Goal: Information Seeking & Learning: Learn about a topic

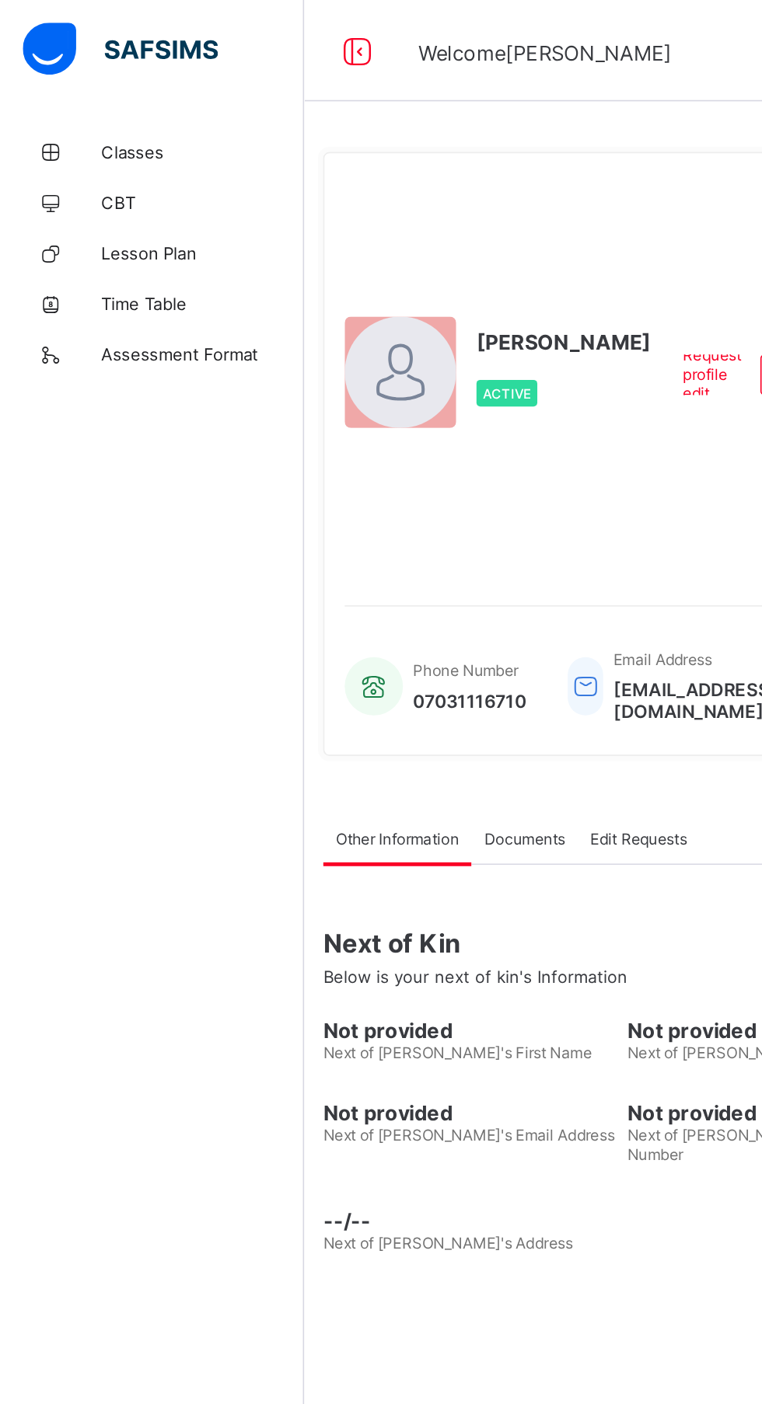
click at [114, 95] on span "Classes" at bounding box center [124, 93] width 124 height 12
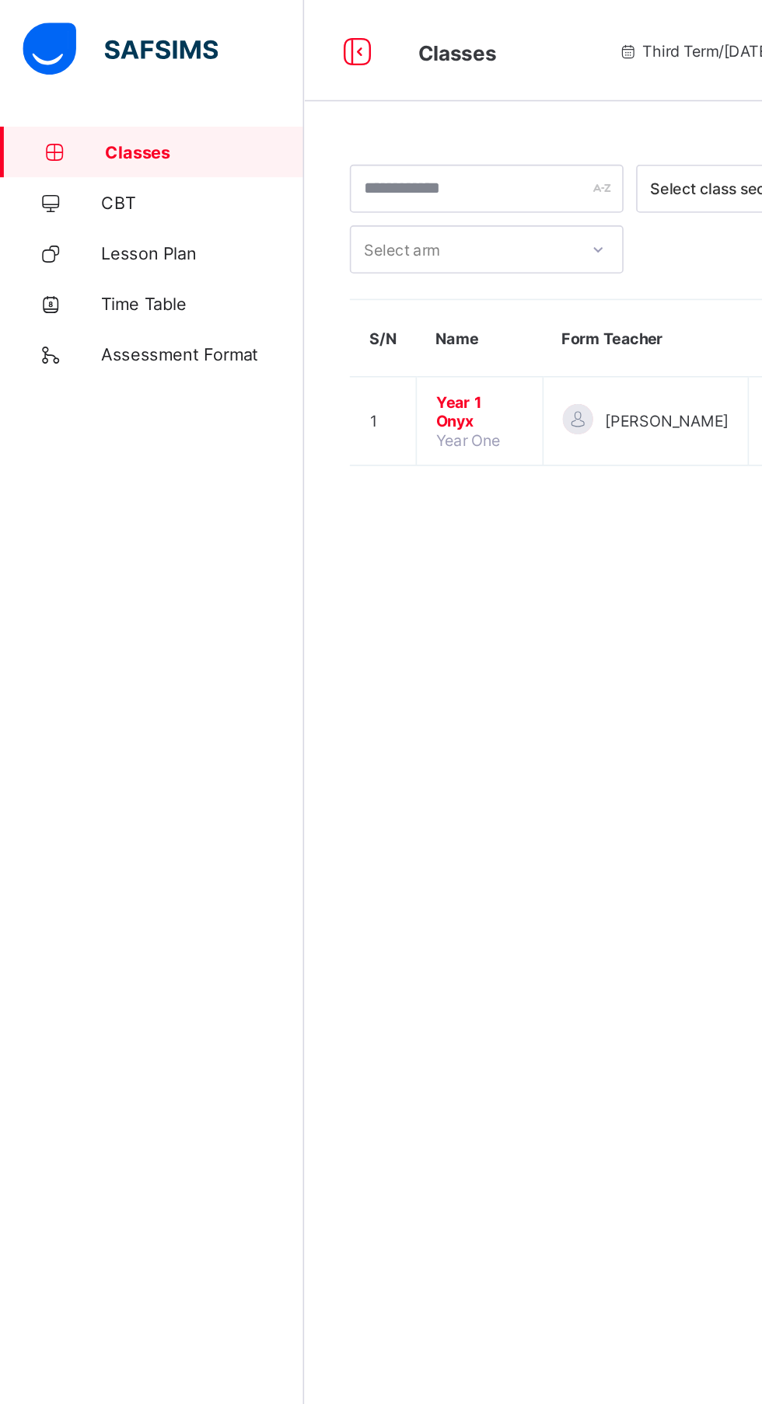
click at [297, 241] on span "Year 1 Onyx" at bounding box center [294, 252] width 54 height 23
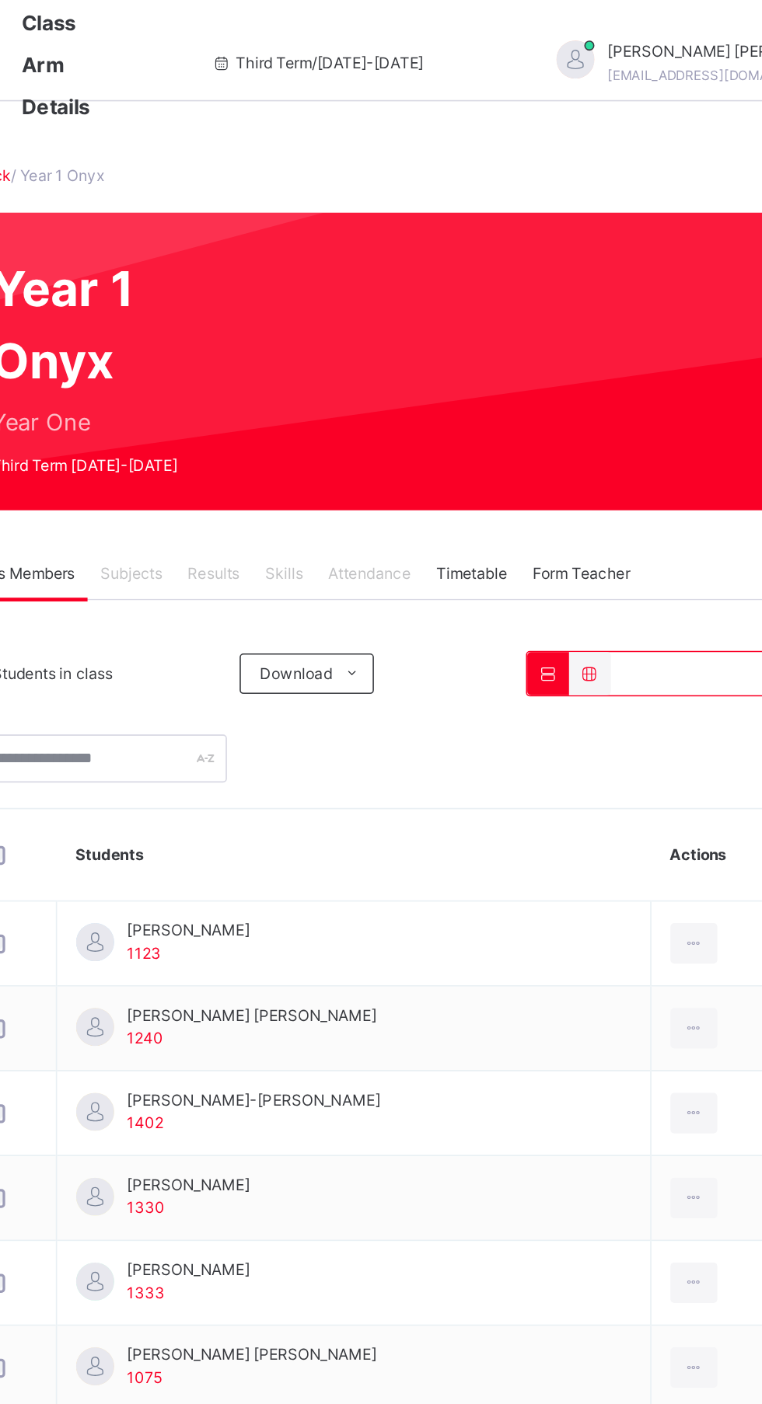
click at [381, 350] on span "Results" at bounding box center [374, 352] width 32 height 14
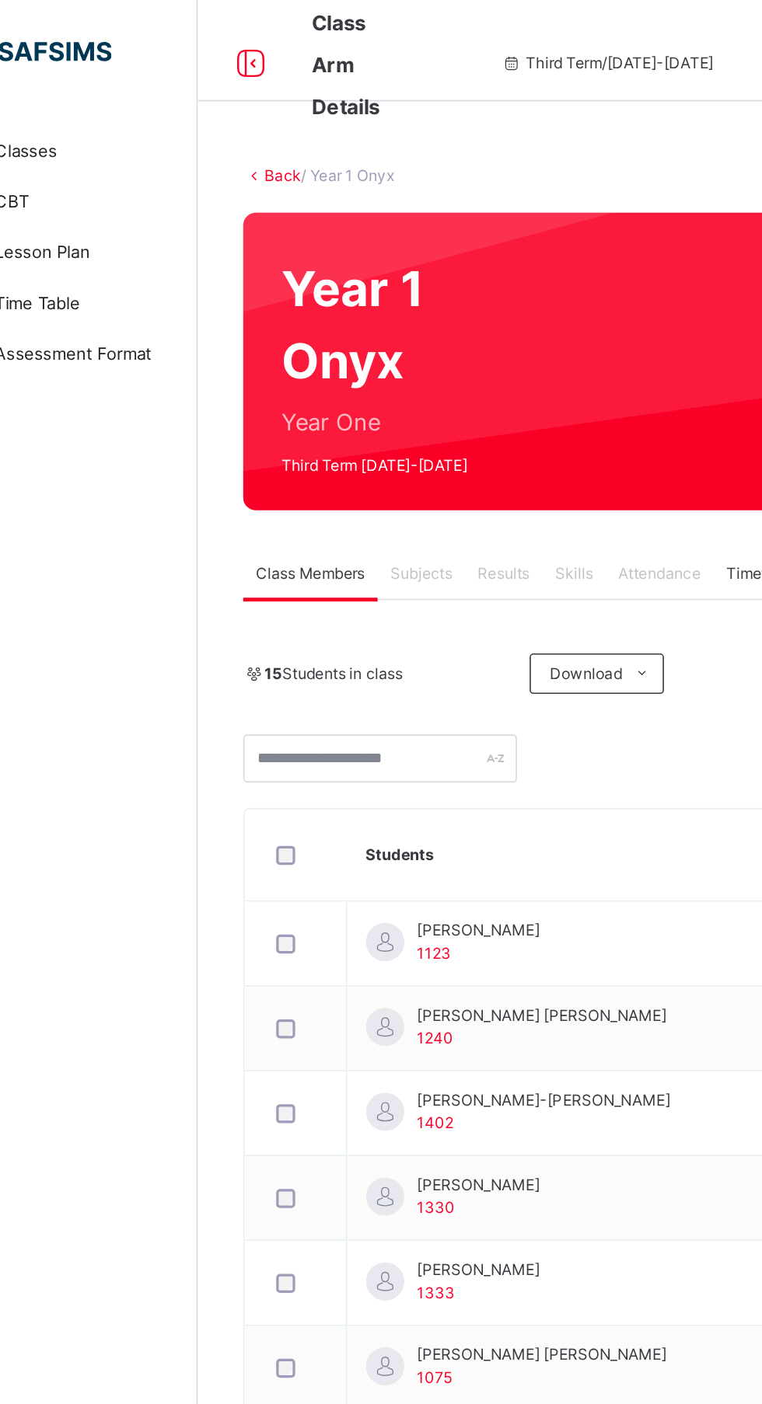
click at [370, 353] on span "Results" at bounding box center [374, 352] width 32 height 14
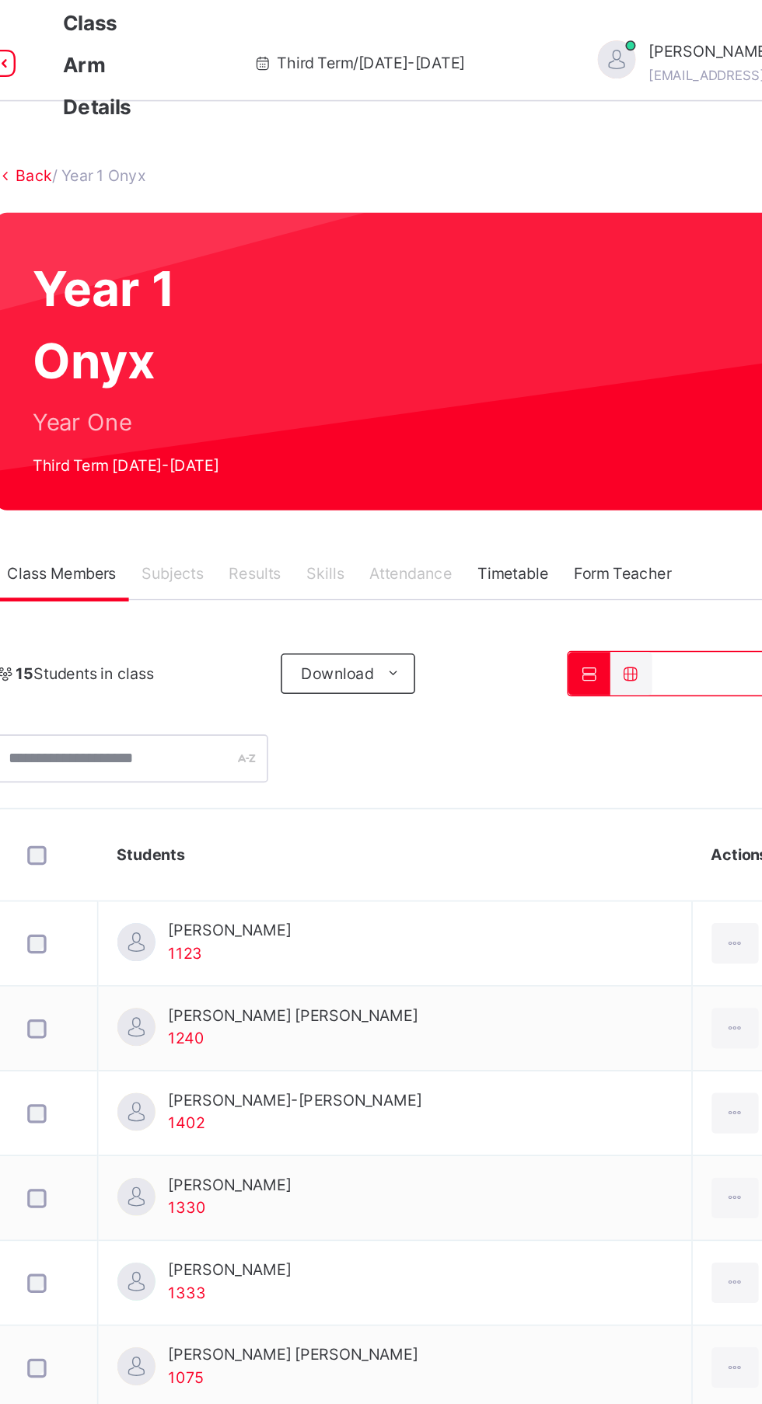
click at [333, 340] on div "Subjects" at bounding box center [324, 352] width 54 height 31
click at [382, 354] on span "Results" at bounding box center [374, 352] width 32 height 14
click at [434, 354] on div "Skills" at bounding box center [417, 352] width 39 height 31
click at [486, 346] on span "Attendance" at bounding box center [470, 352] width 51 height 14
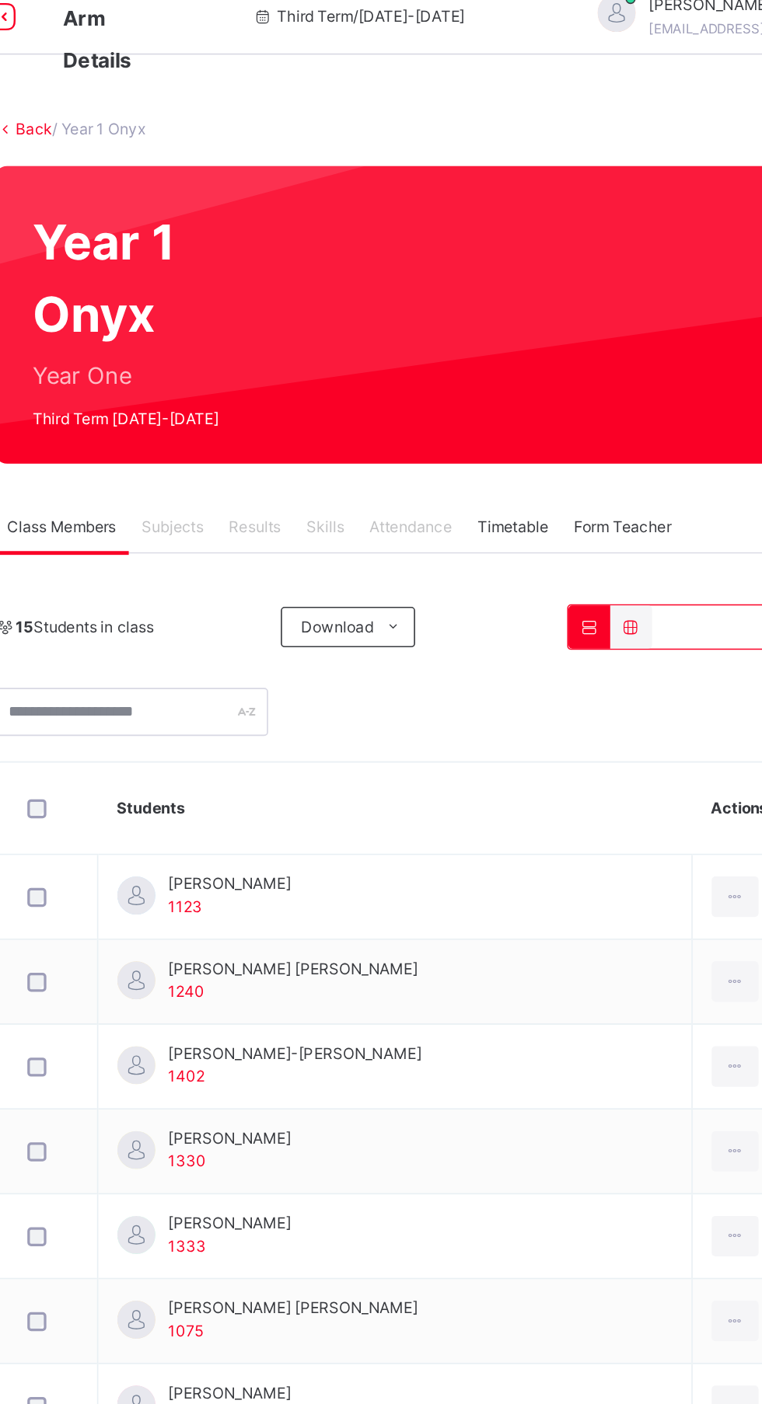
click at [496, 578] on td "[PERSON_NAME] 1123" at bounding box center [460, 579] width 364 height 52
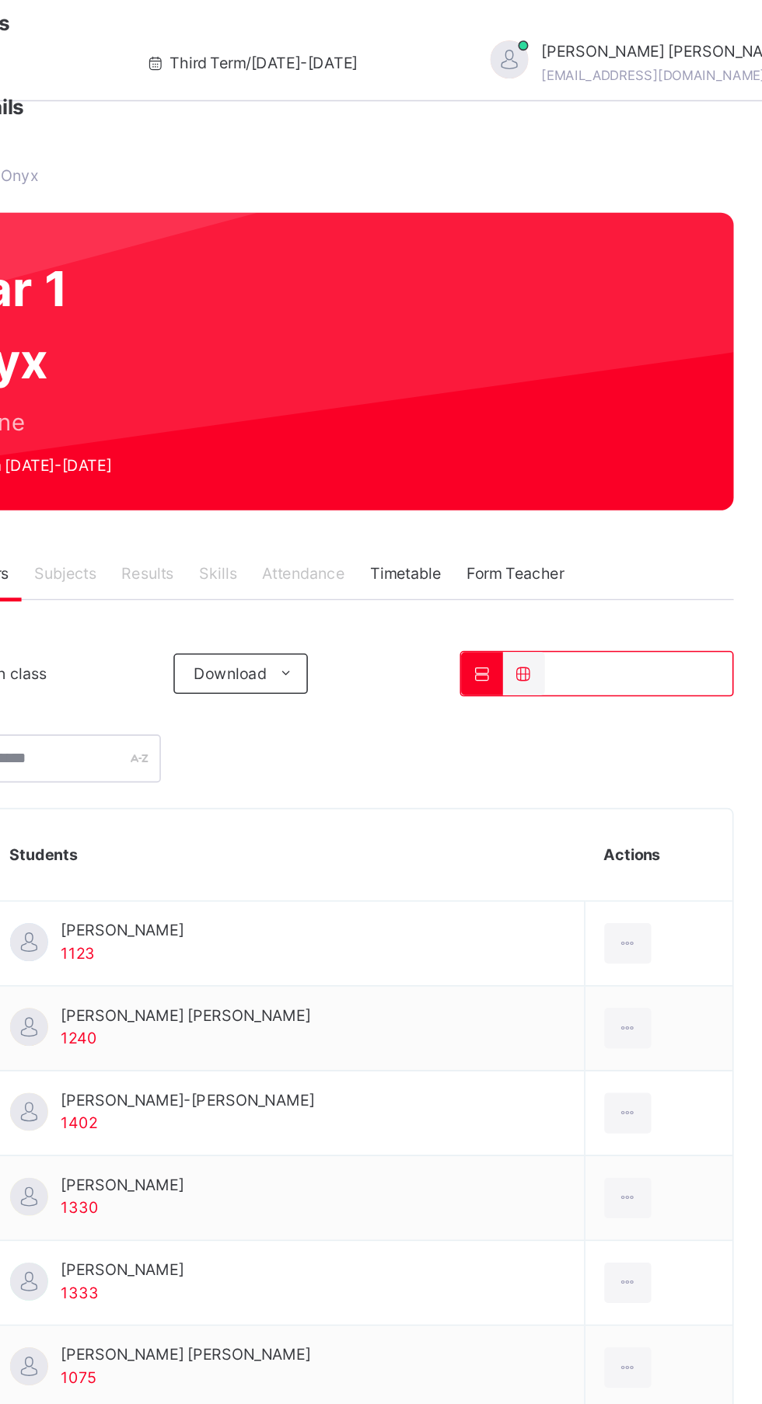
click at [584, 581] on td "[PERSON_NAME] 1123" at bounding box center [460, 579] width 364 height 52
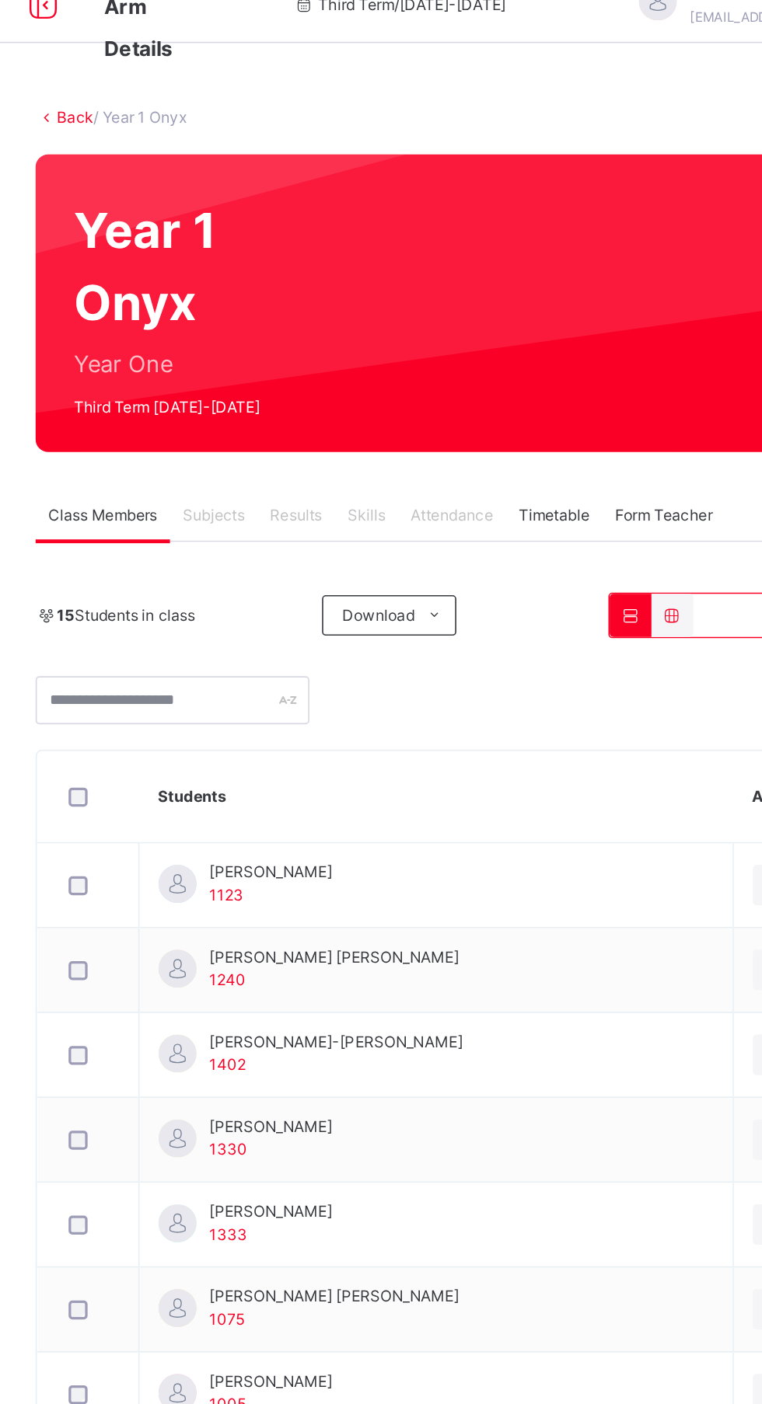
click at [481, 589] on td "[PERSON_NAME] 1123" at bounding box center [460, 579] width 364 height 52
click at [479, 578] on td "[PERSON_NAME] 1123" at bounding box center [460, 579] width 364 height 52
click at [497, 629] on td "[PERSON_NAME] [PERSON_NAME] 1240" at bounding box center [460, 631] width 364 height 52
click at [515, 683] on td "[PERSON_NAME]-atnogyima [PERSON_NAME] 1402" at bounding box center [460, 683] width 364 height 52
click at [532, 731] on td "[PERSON_NAME] 1330" at bounding box center [460, 736] width 364 height 52
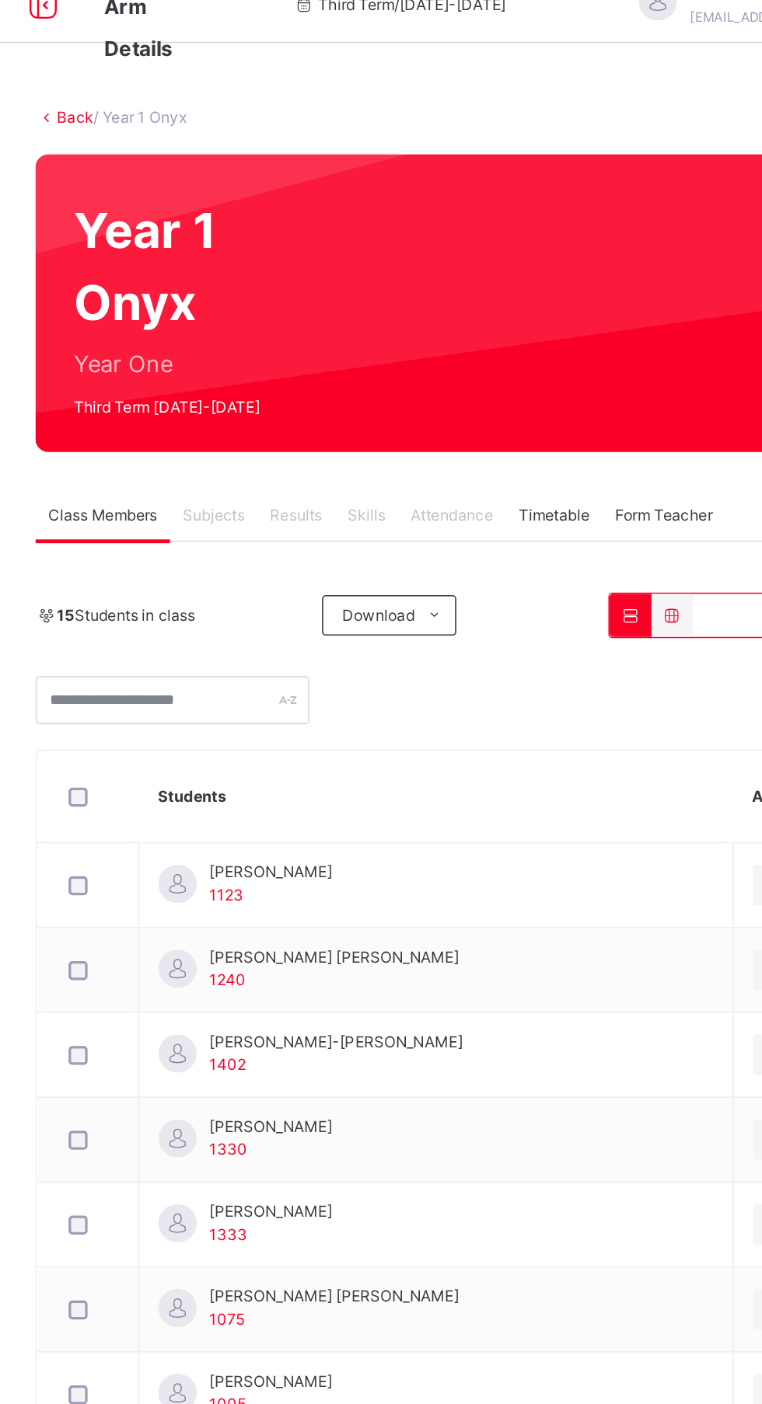
click at [525, 765] on td "[PERSON_NAME] 1333" at bounding box center [460, 788] width 364 height 52
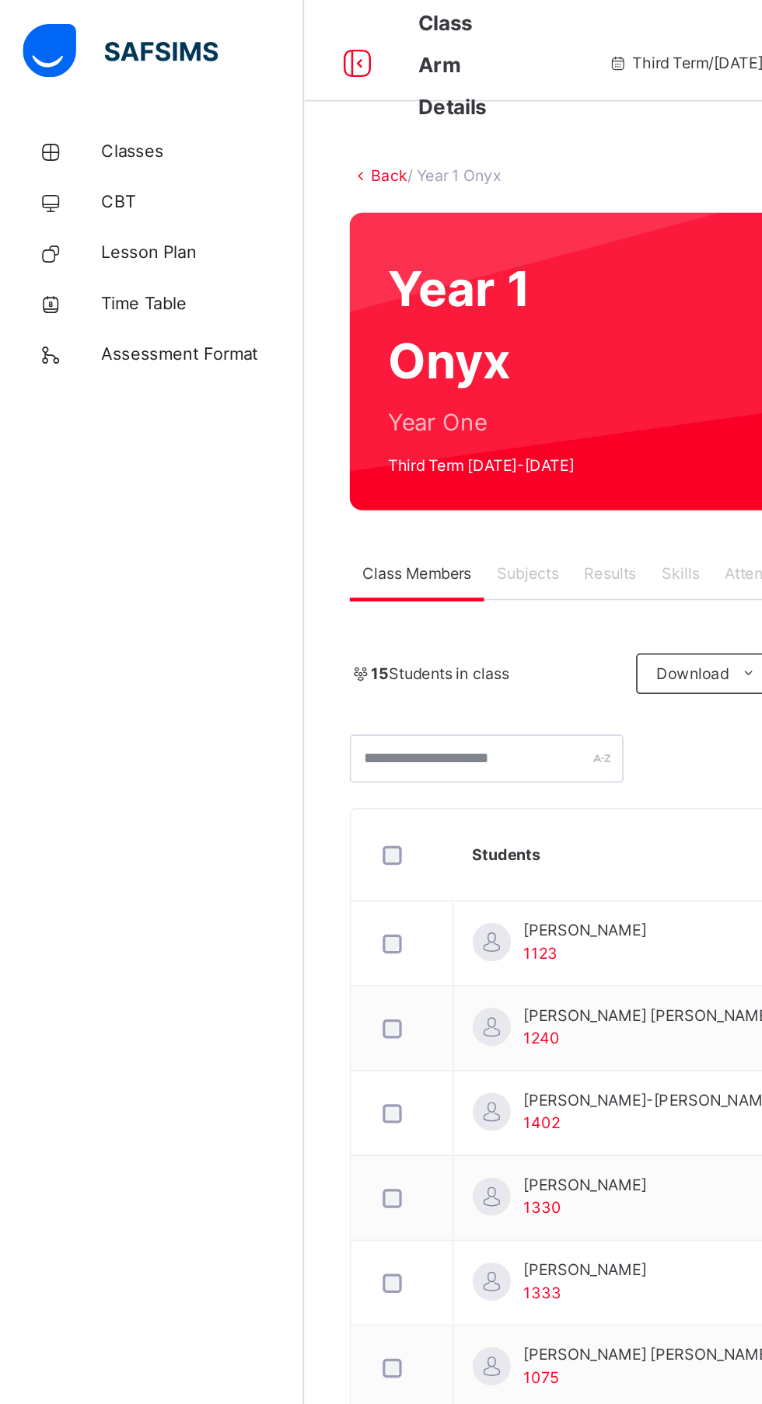
click at [115, 94] on span "Classes" at bounding box center [124, 93] width 124 height 16
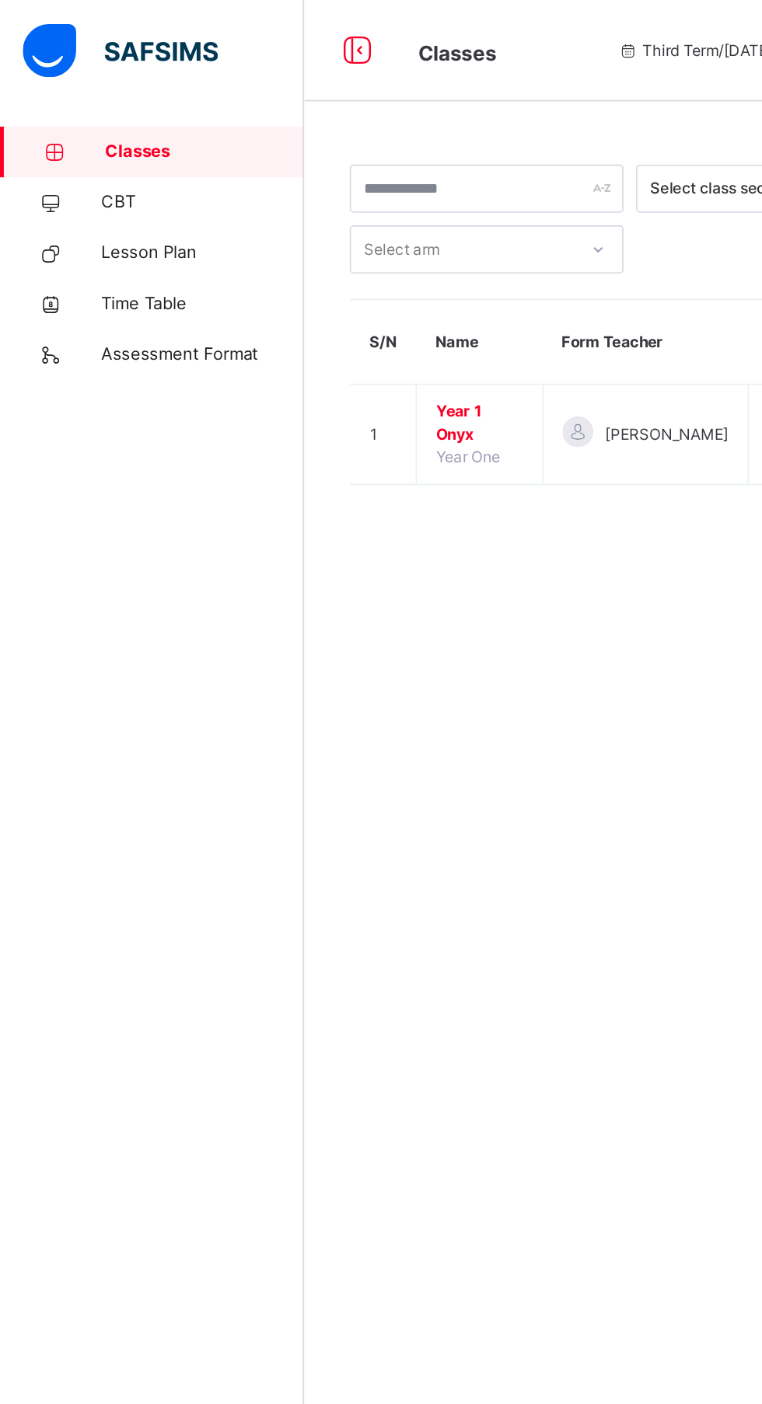
click at [141, 218] on span "Assessment Format" at bounding box center [124, 218] width 124 height 16
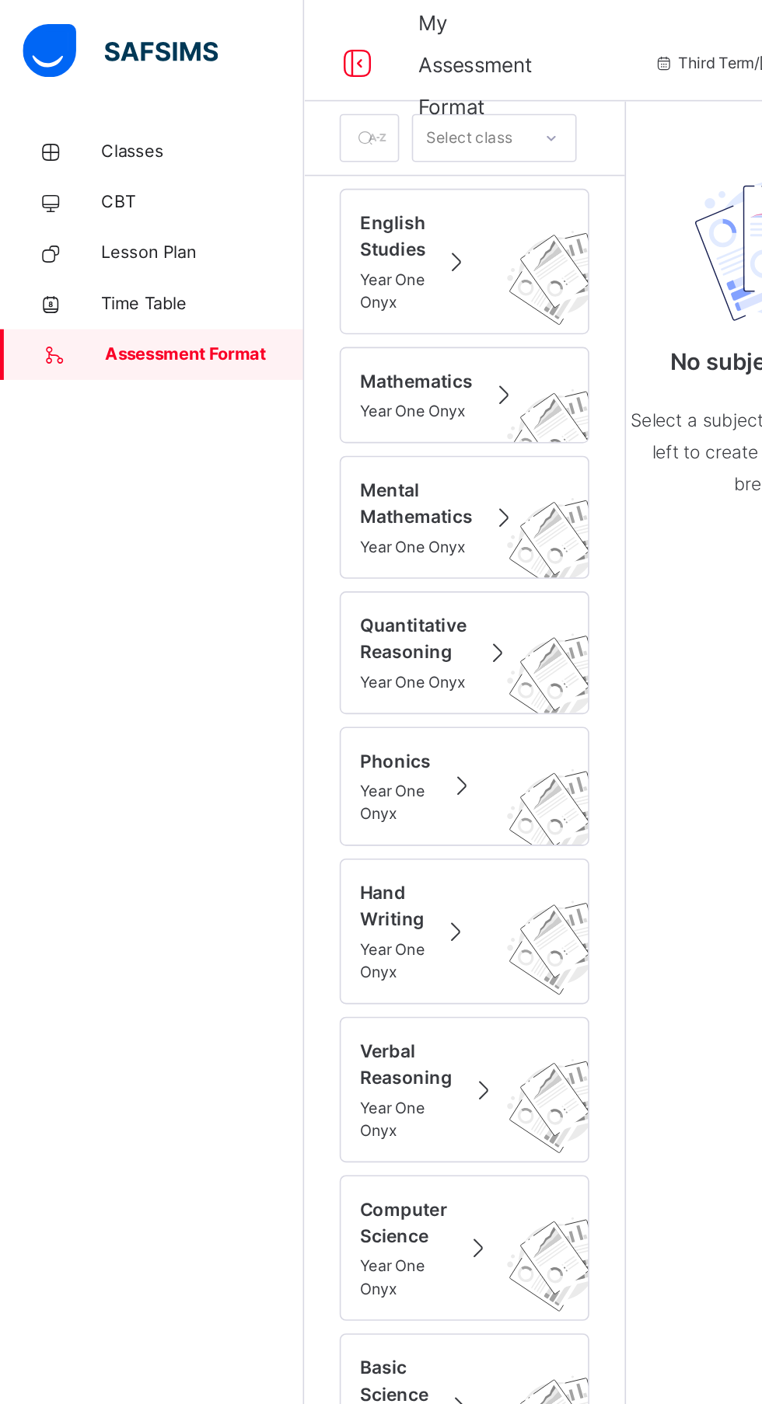
click at [139, 95] on span "Classes" at bounding box center [124, 93] width 124 height 16
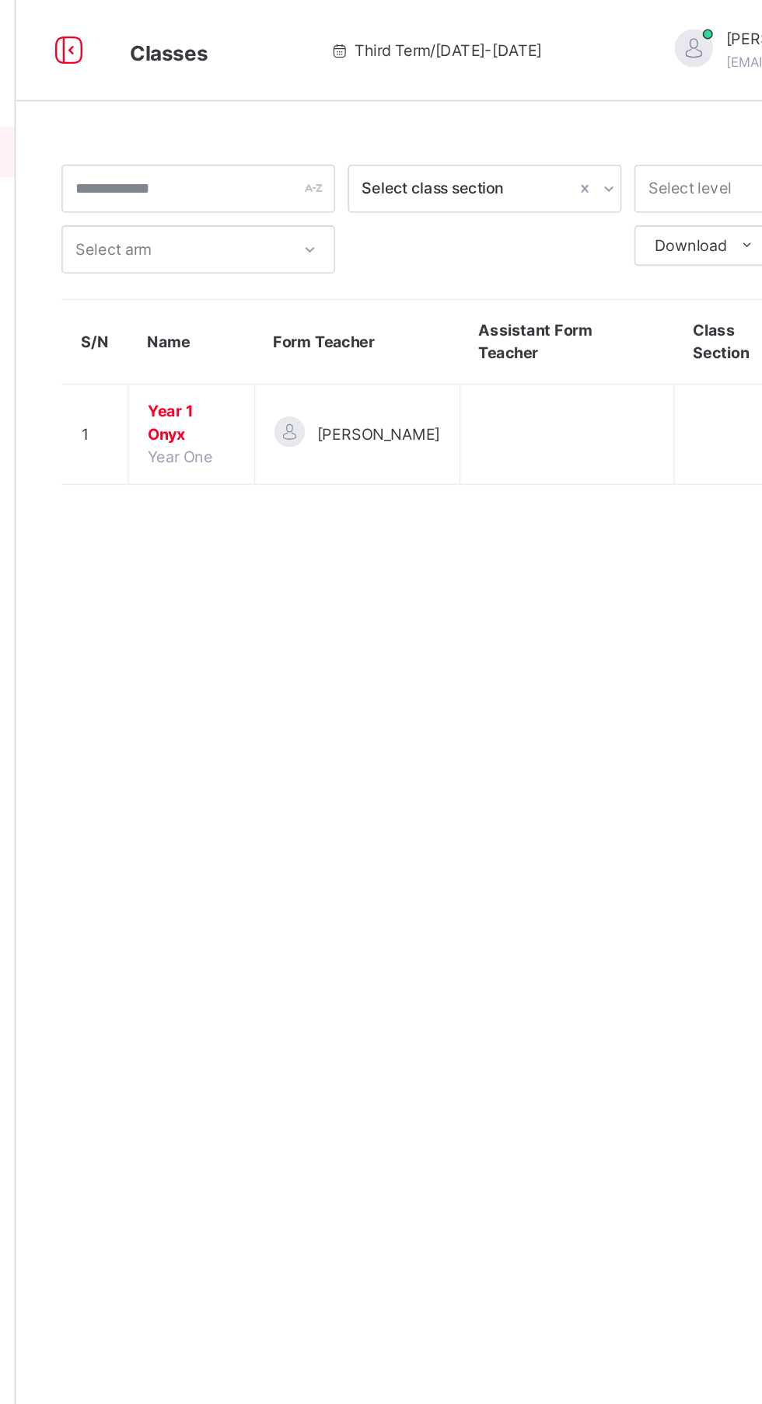
click at [295, 246] on span "Year 1 Onyx" at bounding box center [294, 260] width 54 height 28
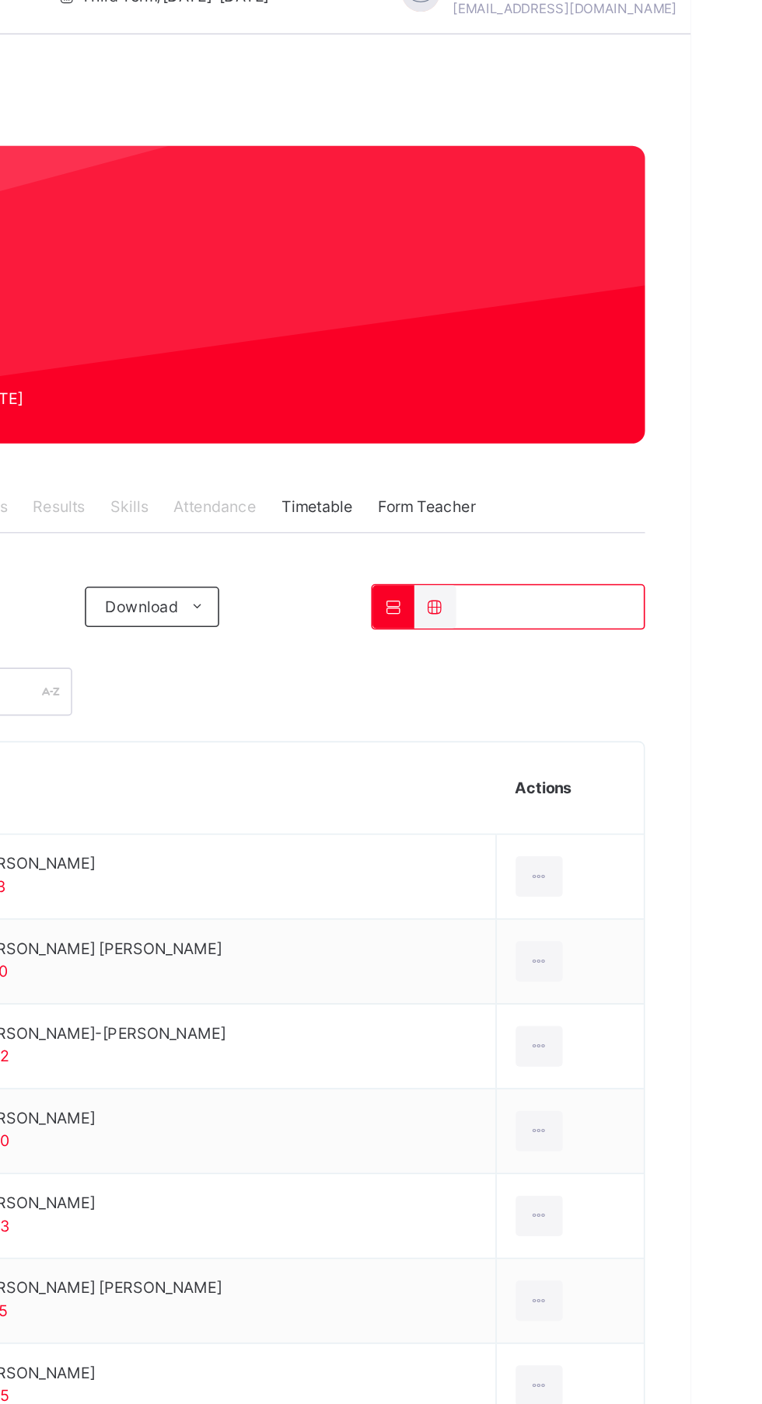
click at [668, 584] on div at bounding box center [668, 579] width 29 height 25
click at [607, 597] on td "[PERSON_NAME] 1123" at bounding box center [460, 579] width 364 height 52
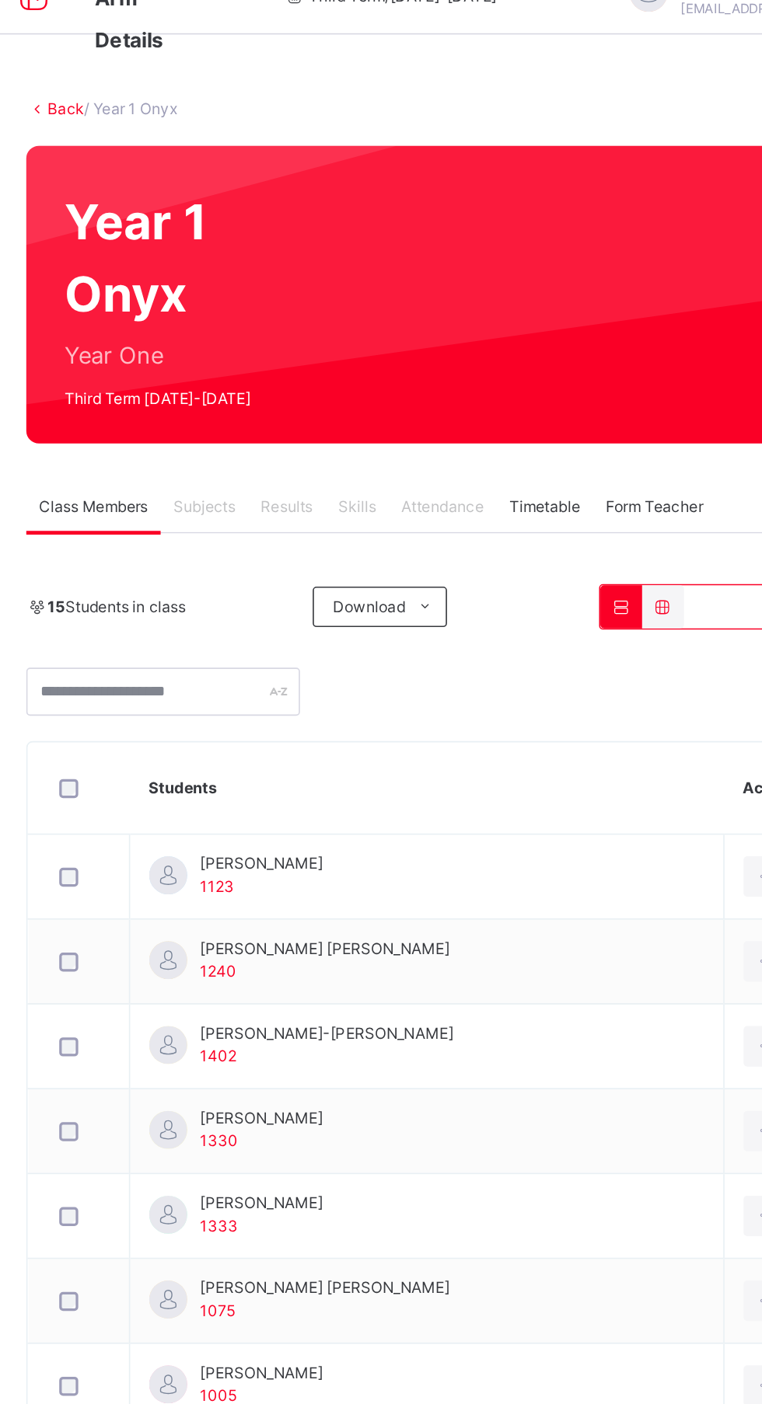
click at [470, 592] on td "[PERSON_NAME] 1123" at bounding box center [460, 579] width 364 height 52
click at [390, 344] on div "Results" at bounding box center [373, 352] width 47 height 31
click at [340, 346] on span "Subjects" at bounding box center [324, 352] width 38 height 14
click at [219, 558] on td at bounding box center [247, 579] width 62 height 52
click at [316, 534] on th "Students" at bounding box center [460, 525] width 364 height 57
